Goal: Information Seeking & Learning: Compare options

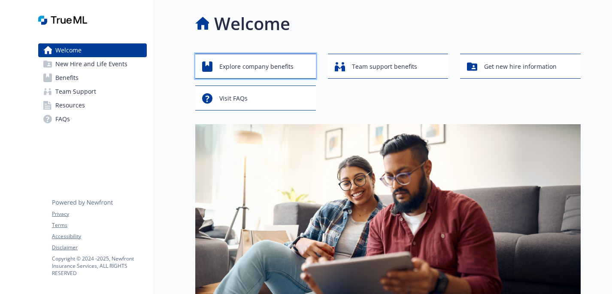
click at [275, 68] on span "Explore company benefits" at bounding box center [256, 66] width 74 height 16
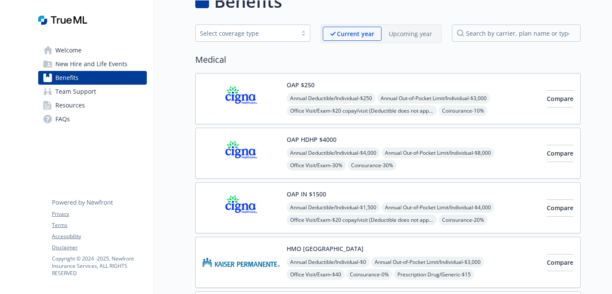
scroll to position [23, 0]
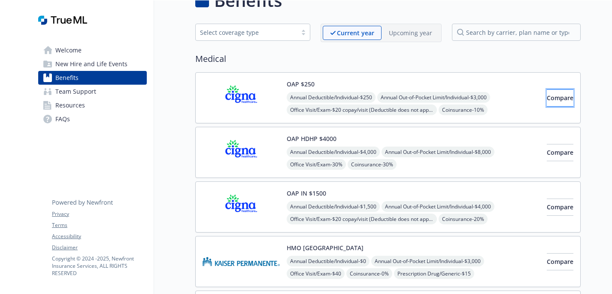
click at [547, 104] on button "Compare" at bounding box center [560, 97] width 27 height 17
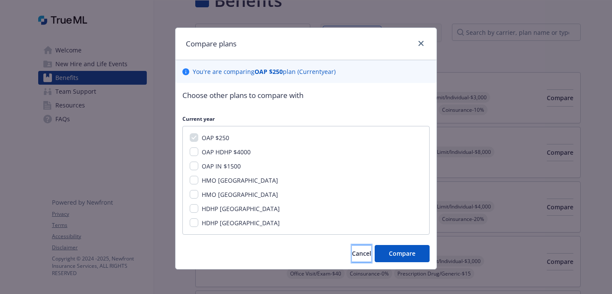
click at [353, 248] on button "Cancel" at bounding box center [361, 253] width 19 height 17
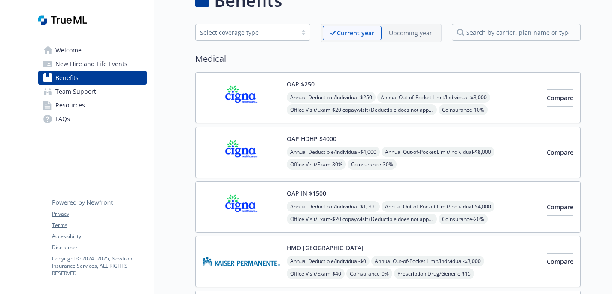
click at [258, 106] on img at bounding box center [241, 97] width 77 height 37
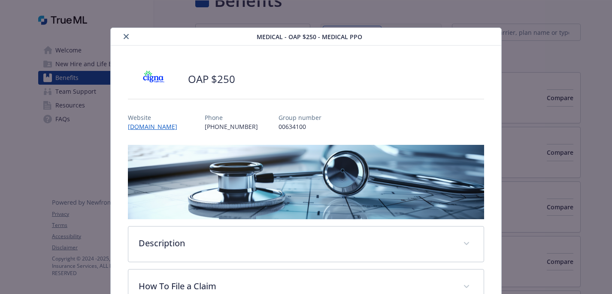
click at [124, 36] on icon "close" at bounding box center [126, 36] width 5 height 5
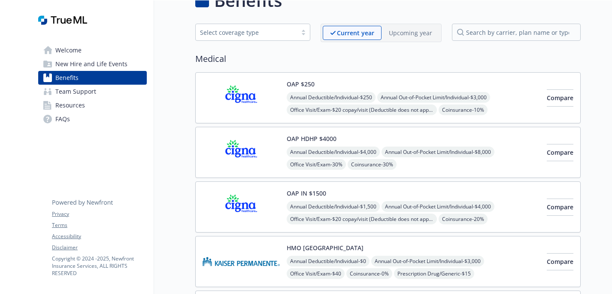
click at [292, 32] on div "Select coverage type" at bounding box center [246, 32] width 93 height 9
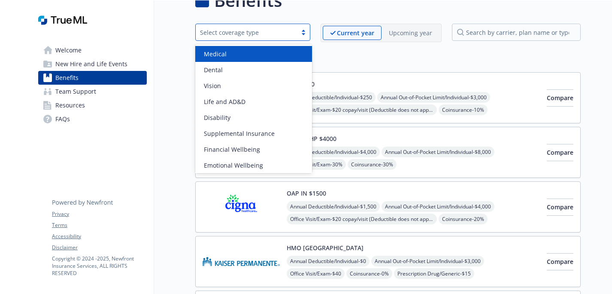
click at [269, 54] on div "Medical" at bounding box center [254, 53] width 107 height 9
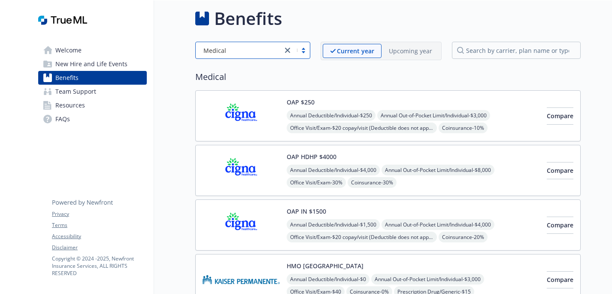
scroll to position [0, 0]
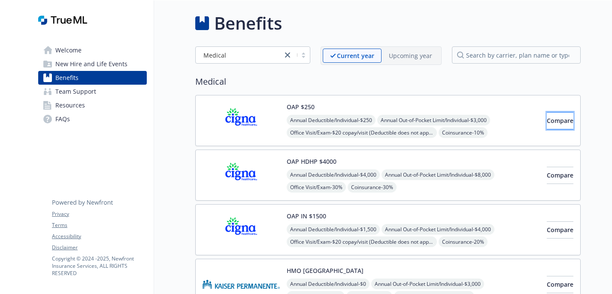
click at [547, 122] on span "Compare" at bounding box center [560, 120] width 27 height 8
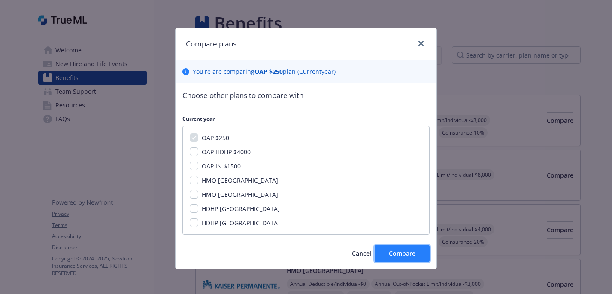
click at [412, 246] on button "Compare" at bounding box center [402, 253] width 55 height 17
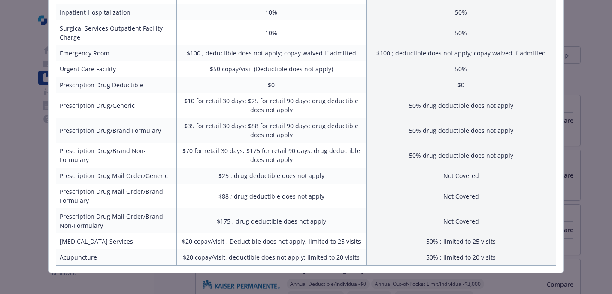
scroll to position [324, 0]
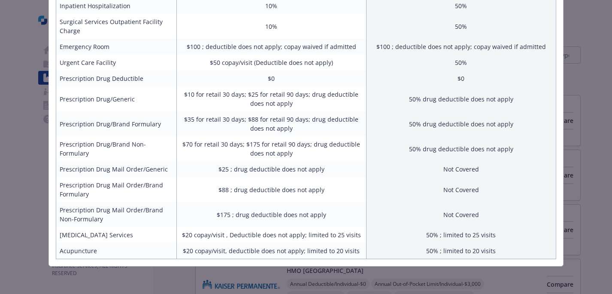
click at [584, 139] on div "Benefits Info OAP $250 Current year Employee Only (Monthly) $193.93 Employee an…" at bounding box center [306, 147] width 612 height 294
click at [587, 103] on div "Benefits Info OAP $250 Current year Employee Only (Monthly) $193.93 Employee an…" at bounding box center [306, 147] width 612 height 294
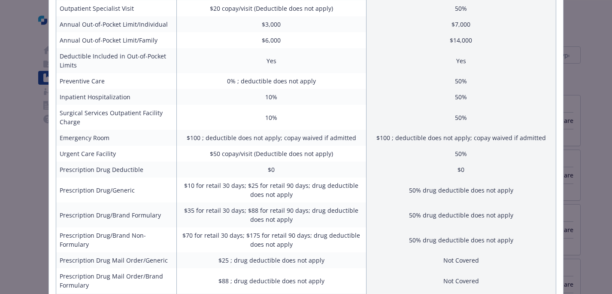
scroll to position [0, 0]
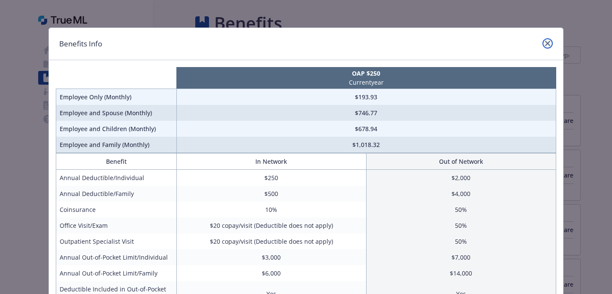
click at [548, 45] on icon "close" at bounding box center [547, 43] width 5 height 5
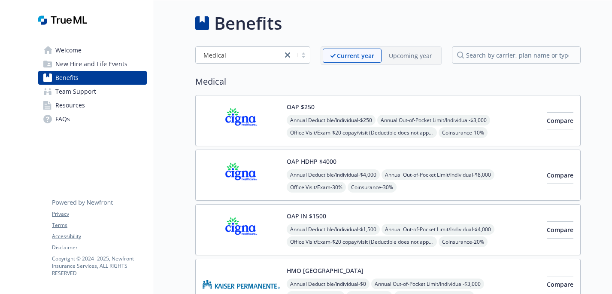
click at [110, 66] on span "New Hire and Life Events" at bounding box center [91, 64] width 72 height 14
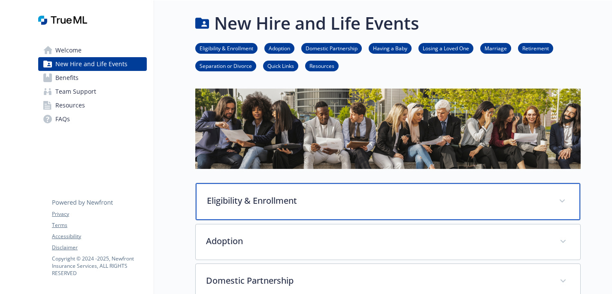
click at [551, 200] on div "Eligibility & Enrollment" at bounding box center [388, 201] width 385 height 37
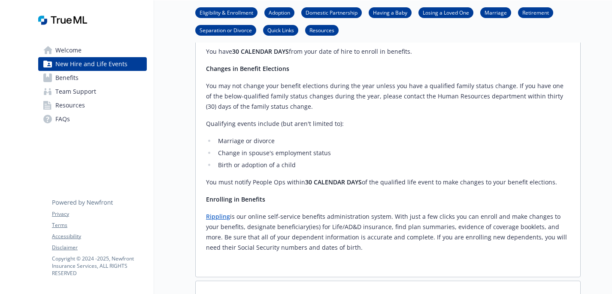
scroll to position [200, 0]
